Goal: Transaction & Acquisition: Purchase product/service

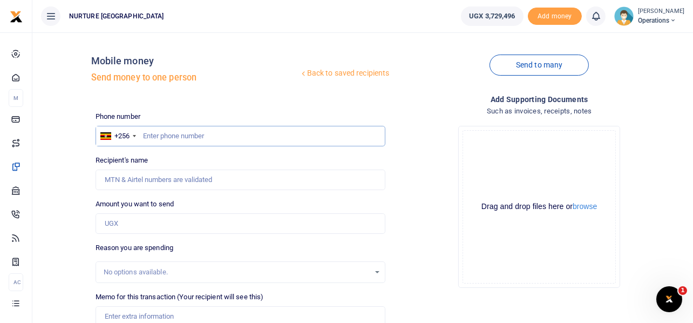
click at [214, 144] on input "text" at bounding box center [241, 136] width 290 height 21
click at [233, 133] on input "text" at bounding box center [241, 136] width 290 height 21
click at [193, 135] on input "text" at bounding box center [241, 136] width 290 height 21
click at [213, 134] on input "text" at bounding box center [241, 136] width 290 height 21
paste input "256752612624"
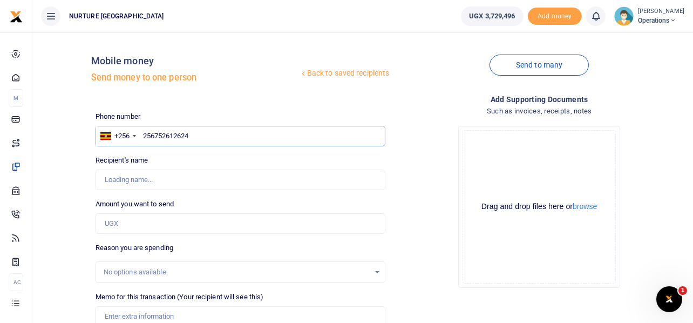
type input "256752612624"
click at [148, 180] on input "Recipient's name" at bounding box center [241, 179] width 290 height 21
type input "[PERSON_NAME]"
click at [136, 218] on input "Amount you want to send" at bounding box center [241, 223] width 290 height 21
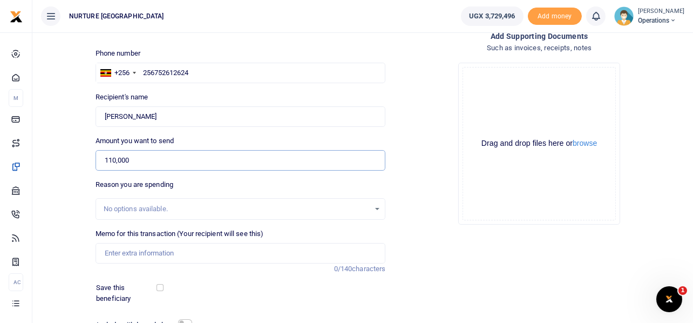
scroll to position [73, 0]
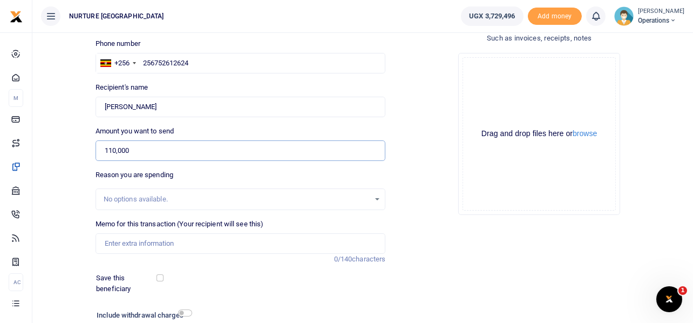
type input "110,000"
click at [155, 243] on input "Memo for this transaction (Your recipient will see this)" at bounding box center [241, 243] width 290 height 21
paste input "Payment for transport to monitor 10 VCPCs police and probation officers May 2025"
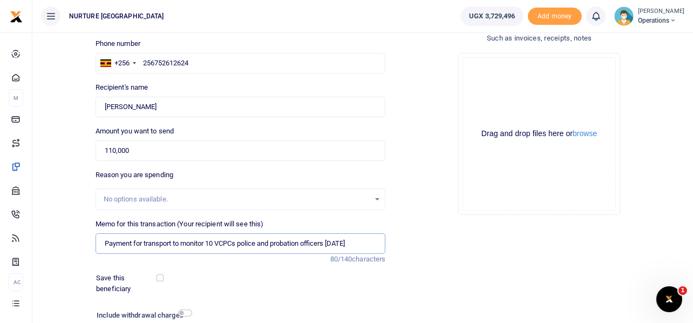
click at [345, 242] on input "Payment for transport to monitor 10 VCPCs police and probation officers May 2025" at bounding box center [241, 243] width 290 height 21
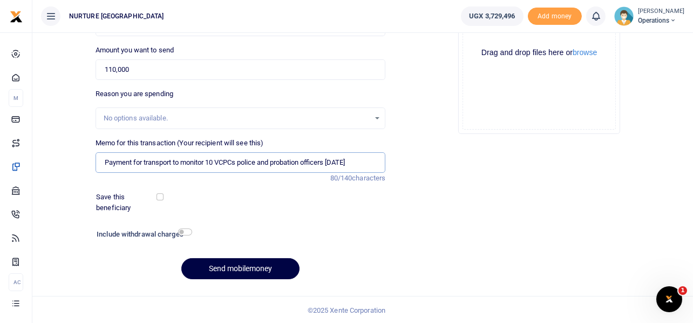
scroll to position [155, 0]
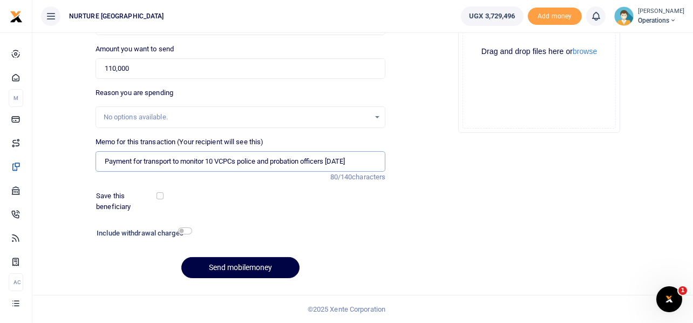
type input "Payment for transport to monitor 10 VCPCs police and probation officers Aug 2025"
click at [434, 151] on div "Add supporting Documents Such as invoices, receipts, notes Drop your files here…" at bounding box center [539, 112] width 299 height 348
click at [182, 230] on input "checkbox" at bounding box center [185, 230] width 14 height 7
checkbox input "true"
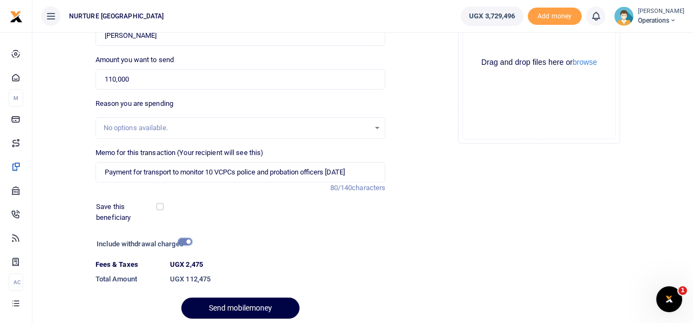
scroll to position [22, 0]
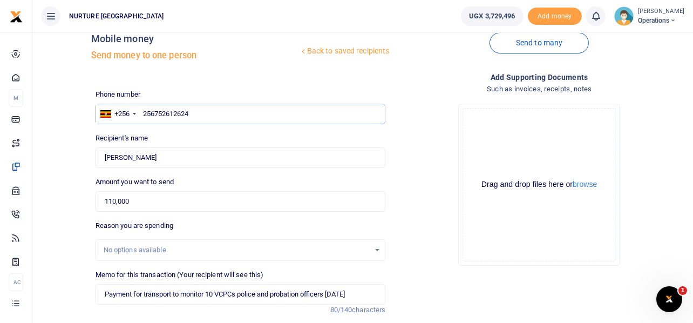
click at [182, 113] on input "256752612624" at bounding box center [241, 114] width 290 height 21
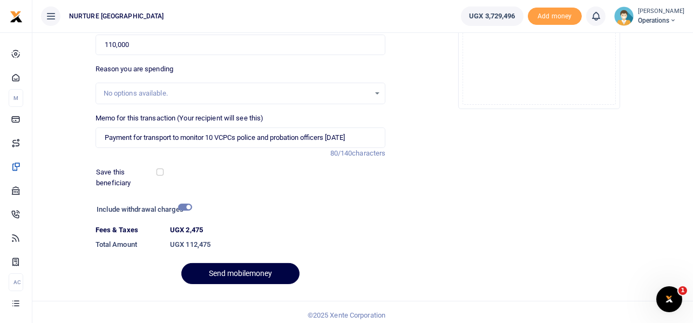
scroll to position [185, 0]
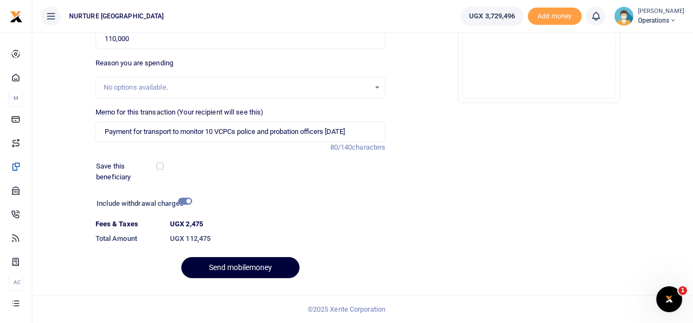
click at [263, 261] on button "Send mobilemoney" at bounding box center [240, 267] width 118 height 21
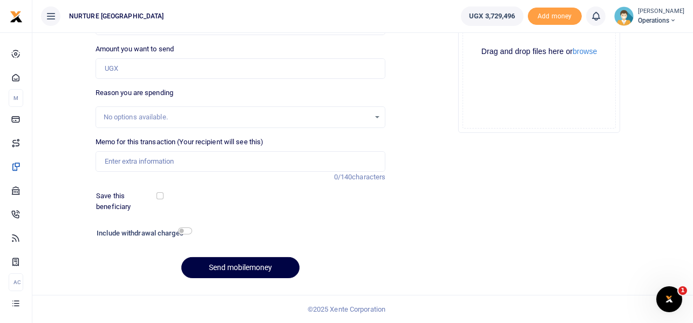
scroll to position [47, 0]
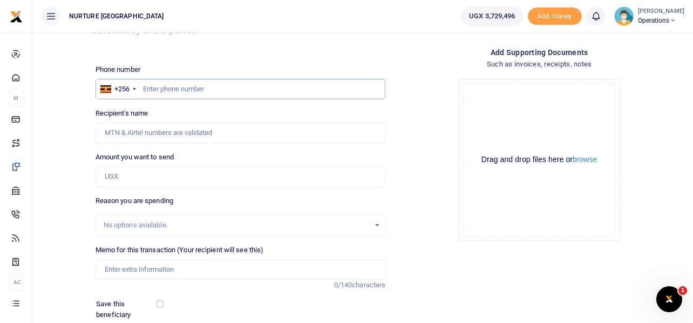
click at [171, 91] on input "text" at bounding box center [241, 89] width 290 height 21
paste input "256752612624"
type input "256752612624"
click at [130, 179] on input "Amount you want to send" at bounding box center [241, 176] width 290 height 21
type input "Florence Namuli"
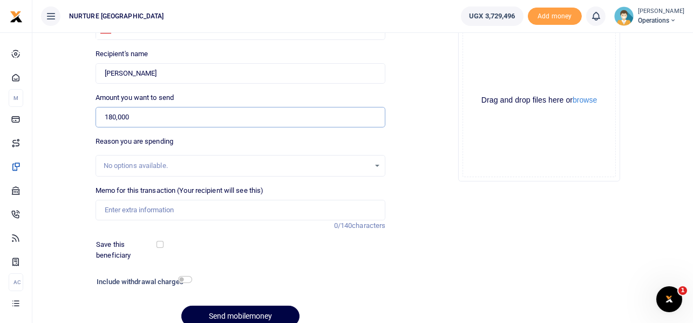
scroll to position [155, 0]
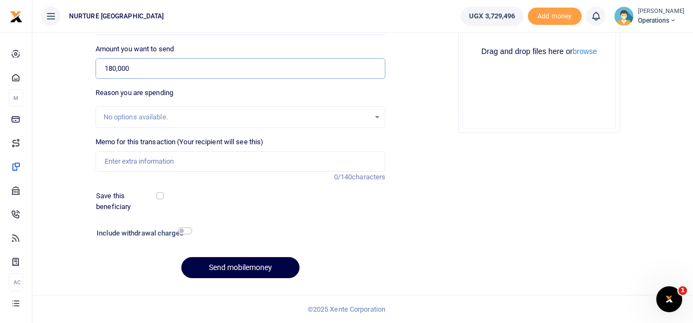
type input "180,000"
click at [174, 160] on input "Memo for this transaction (Your recipient will see this)" at bounding box center [241, 161] width 290 height 21
paste input "Payment for transport facilitation to partner schools in the month of June 2025…"
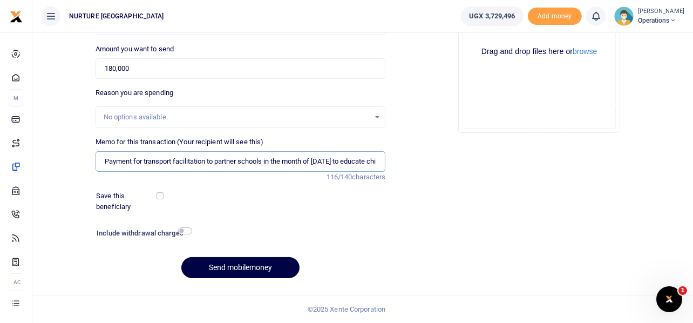
scroll to position [0, 81]
click at [249, 162] on input "Payment for transport facilitation to partner schools in the month of June 2025…" at bounding box center [241, 161] width 290 height 21
click at [335, 161] on input "Payment for transport facilitation to partner schools in the month of Aug 2025 …" at bounding box center [241, 161] width 290 height 21
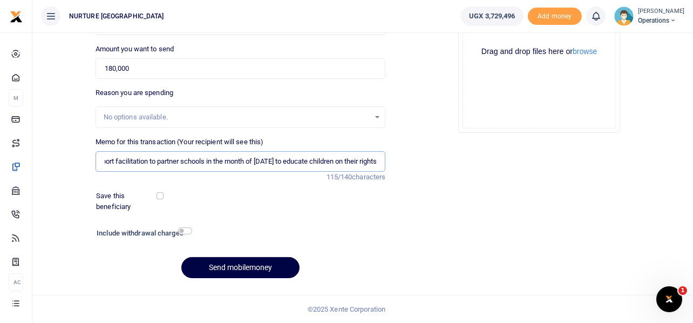
type input "Payment for transport facilitation to partner schools in the month of Aug 2025 …"
click at [182, 231] on input "checkbox" at bounding box center [185, 230] width 14 height 7
checkbox input "true"
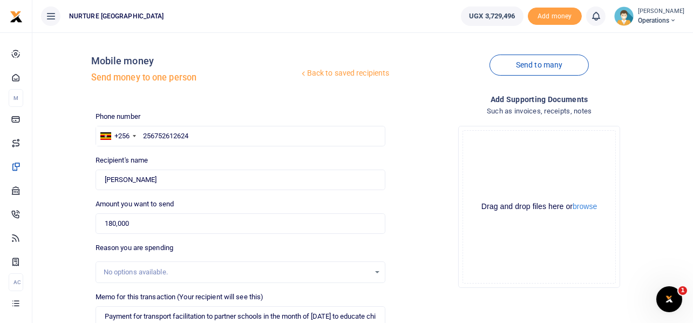
scroll to position [185, 0]
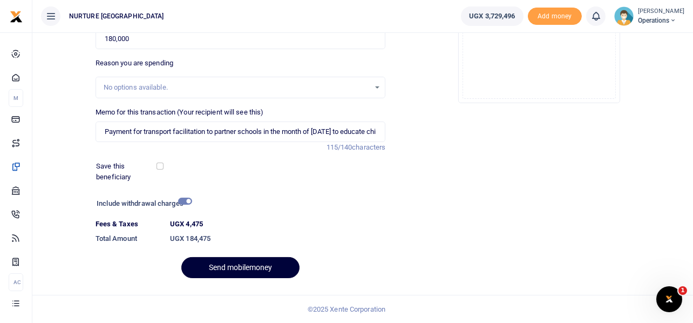
click at [229, 267] on button "Send mobilemoney" at bounding box center [240, 267] width 118 height 21
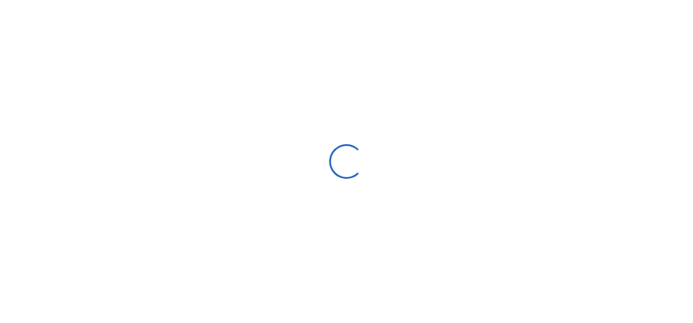
scroll to position [155, 0]
select select
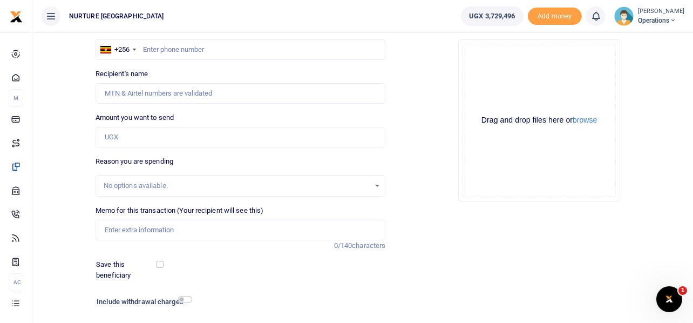
scroll to position [0, 0]
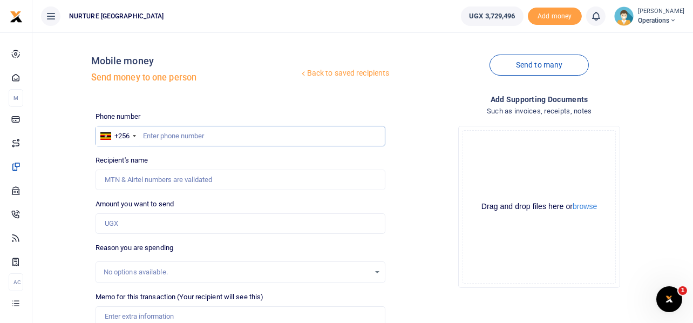
click at [197, 139] on input "text" at bounding box center [241, 136] width 290 height 21
type input "775145247"
type input "Berna Twemanye"
type input "775145247"
click at [150, 221] on input "Amount you want to send" at bounding box center [241, 223] width 290 height 21
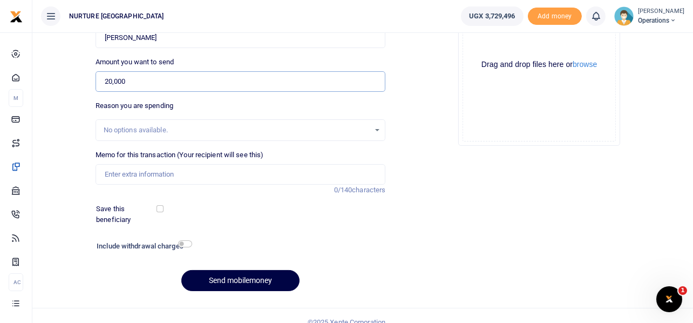
scroll to position [142, 0]
type input "20,000"
click at [176, 170] on input "Memo for this transaction (Your recipient will see this)" at bounding box center [241, 173] width 290 height 21
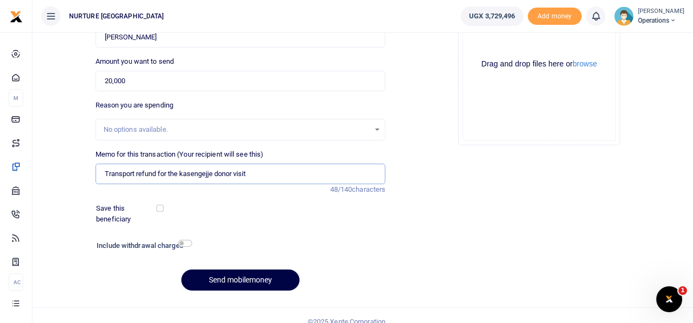
click at [169, 171] on input "Transport refund for the kasengejje donor visit" at bounding box center [241, 173] width 290 height 21
type input "Transport refund for country director for the kasengejje donor visit"
click at [187, 241] on input "checkbox" at bounding box center [185, 243] width 14 height 7
checkbox input "true"
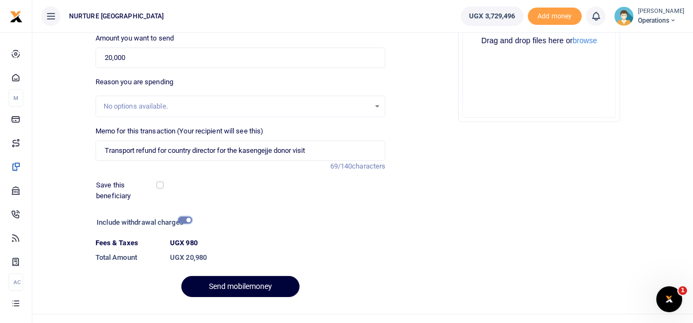
scroll to position [185, 0]
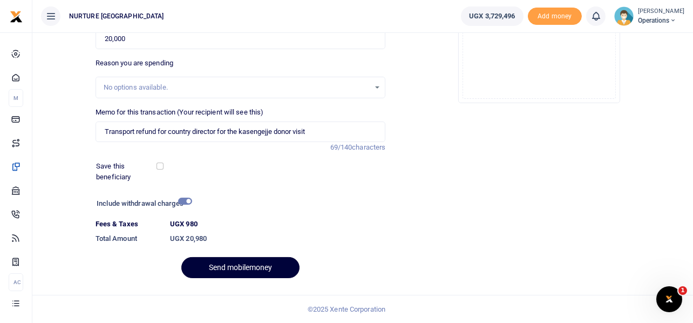
click at [241, 265] on button "Send mobilemoney" at bounding box center [240, 267] width 118 height 21
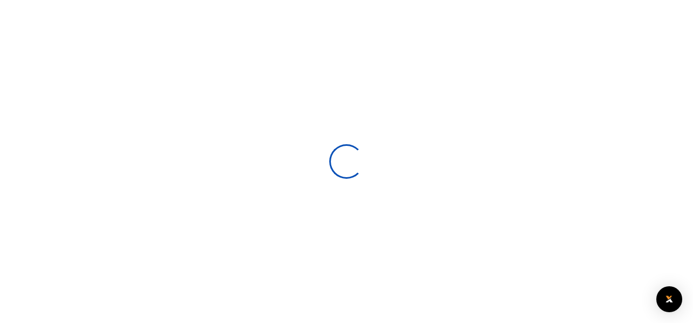
select select
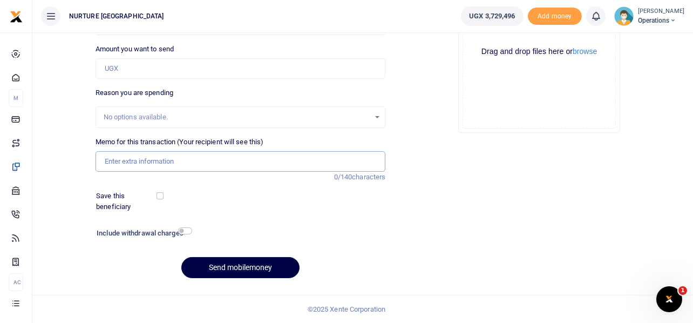
click at [185, 162] on input "Memo for this transaction (Your recipient will see this)" at bounding box center [241, 161] width 290 height 21
click at [203, 163] on input "Payment for su" at bounding box center [241, 161] width 290 height 21
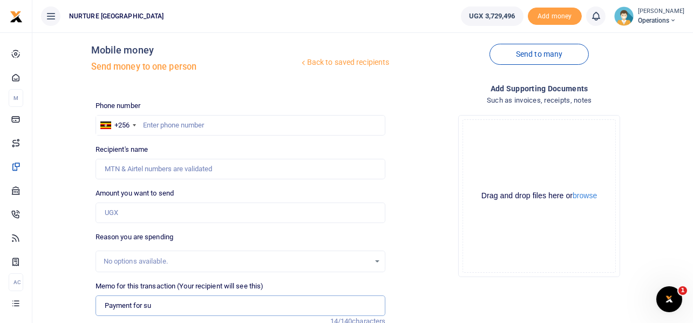
scroll to position [10, 0]
type input "Payment for su"
click at [205, 126] on input "text" at bounding box center [241, 125] width 290 height 21
type input "781930132"
type input "Martha Mbeiza"
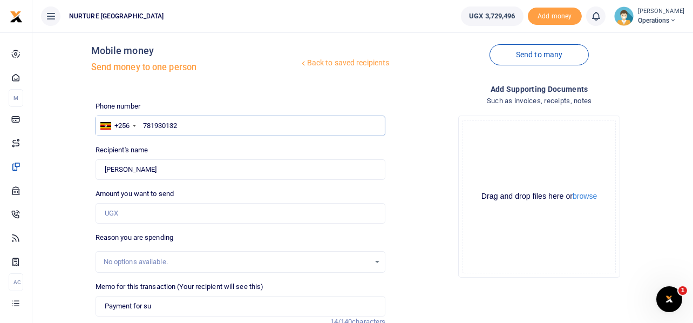
type input "781930132"
click at [110, 220] on input "Amount you want to send" at bounding box center [241, 213] width 290 height 21
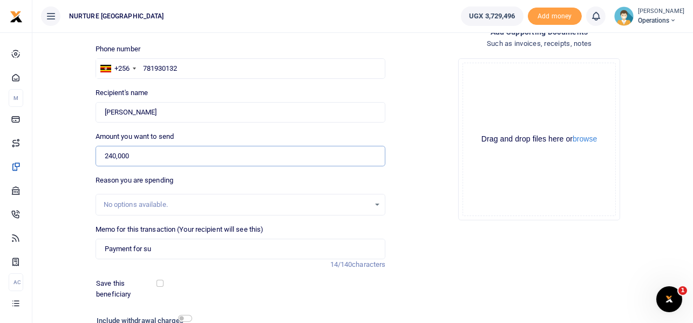
scroll to position [155, 0]
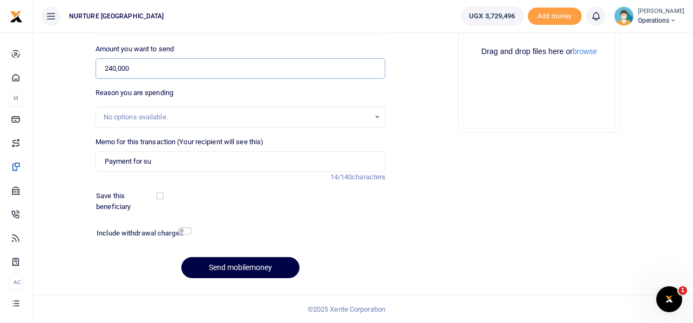
type input "240,000"
click at [162, 161] on input "Payment for su" at bounding box center [241, 161] width 290 height 21
type input "Payment for supply of eggs for urban villages Aug 2025"
click at [187, 230] on input "checkbox" at bounding box center [185, 230] width 14 height 7
checkbox input "true"
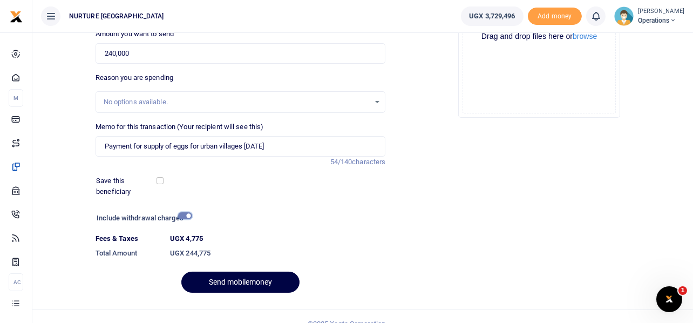
scroll to position [185, 0]
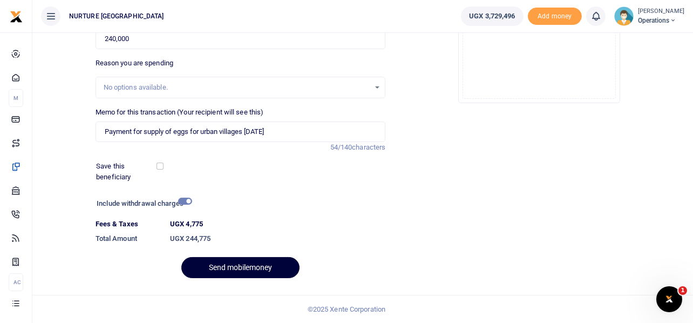
click at [253, 267] on button "Send mobilemoney" at bounding box center [240, 267] width 118 height 21
